Goal: Transaction & Acquisition: Book appointment/travel/reservation

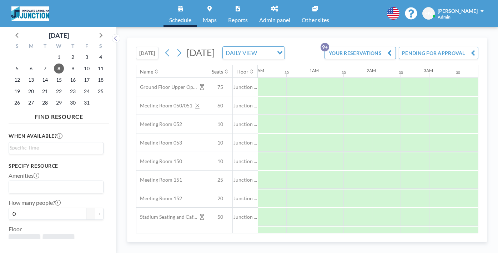
scroll to position [0, 348]
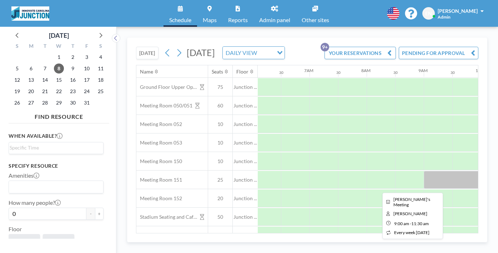
click at [424, 171] on div at bounding box center [495, 180] width 143 height 18
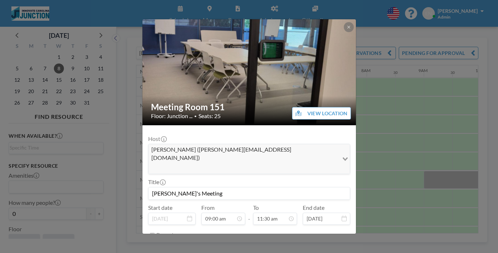
click at [368, 132] on div "Meeting Room 151 Floor: Junction ... • Seats: 25 VIEW LOCATION Host [PERSON_NAM…" at bounding box center [249, 126] width 498 height 253
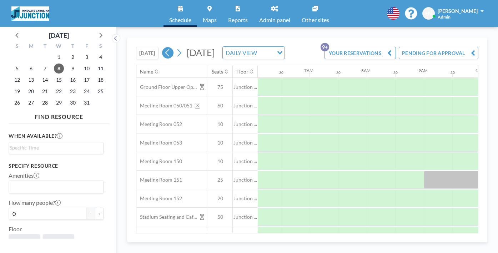
click at [164, 47] on icon at bounding box center [167, 52] width 7 height 11
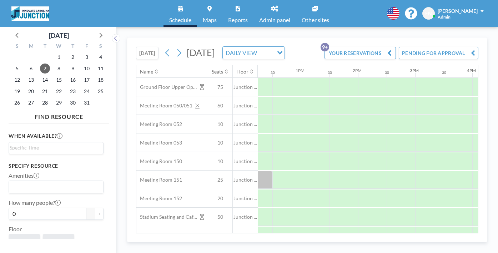
scroll to position [0, 736]
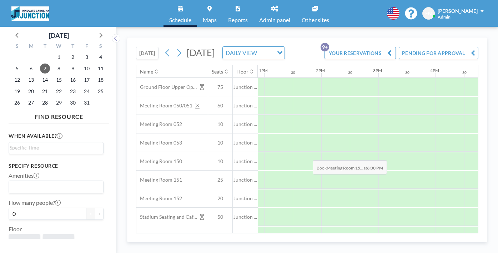
drag, startPoint x: 311, startPoint y: 150, endPoint x: 310, endPoint y: 143, distance: 6.1
click at [310, 171] on div at bounding box center [207, 180] width 1370 height 19
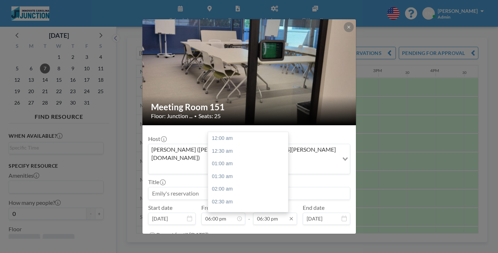
scroll to position [421, 0]
click at [264, 213] on input "06:30 pm" at bounding box center [275, 219] width 44 height 12
click at [259, 213] on input "06:30 pm" at bounding box center [275, 219] width 44 height 12
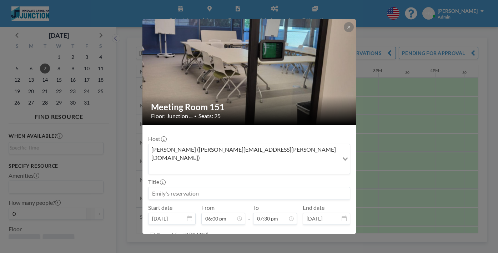
scroll to position [410, 0]
type input "07:30 pm"
click at [183, 187] on input at bounding box center [248, 193] width 201 height 12
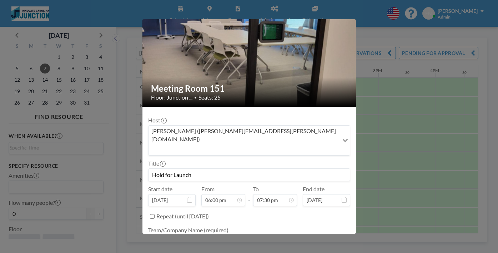
type input "Hold for Launch"
click at [268, 235] on textarea at bounding box center [249, 241] width 202 height 12
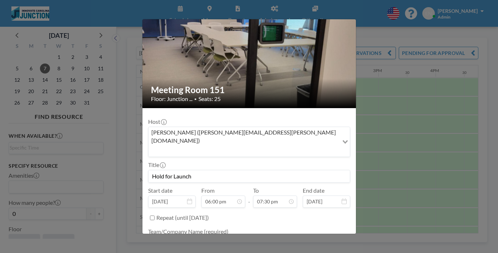
type textarea "Launch [GEOGRAPHIC_DATA]"
click at [334, 170] on form "Host [PERSON_NAME] ([PERSON_NAME][EMAIL_ADDRESS][PERSON_NAME][DOMAIN_NAME]) Loa…" at bounding box center [248, 204] width 213 height 192
click at [356, 165] on div "Meeting Room 151 Floor: Junction ... • Seats: 25 Host [PERSON_NAME] ([PERSON_NA…" at bounding box center [249, 126] width 498 height 253
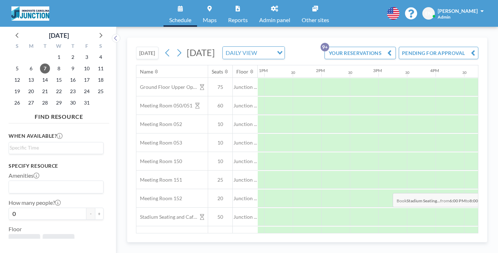
drag, startPoint x: 330, startPoint y: 179, endPoint x: 390, endPoint y: 176, distance: 60.4
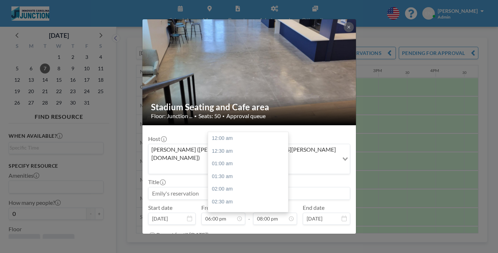
scroll to position [456, 0]
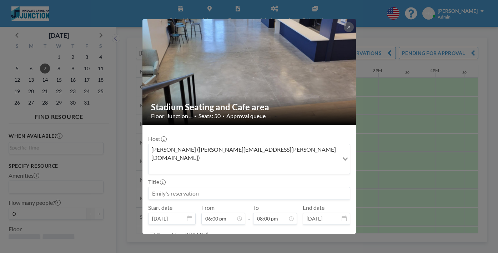
click at [358, 151] on div "Stadium Seating and Cafe area Floor: Junction ... • Seats: 50 • Approval queue …" at bounding box center [249, 126] width 498 height 253
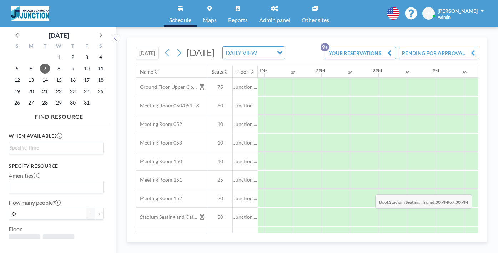
drag, startPoint x: 320, startPoint y: 177, endPoint x: 373, endPoint y: 178, distance: 53.2
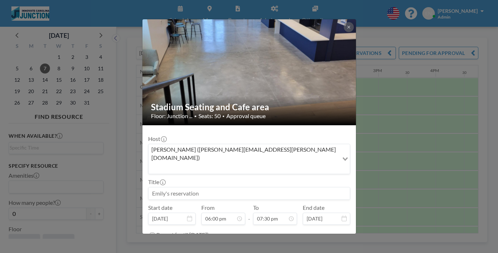
scroll to position [19, 0]
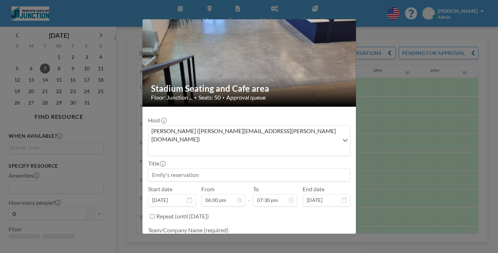
click at [367, 55] on div "Stadium Seating and Cafe area Floor: Junction ... • Seats: 50 • Approval queue …" at bounding box center [249, 126] width 498 height 253
